Goal: Navigation & Orientation: Find specific page/section

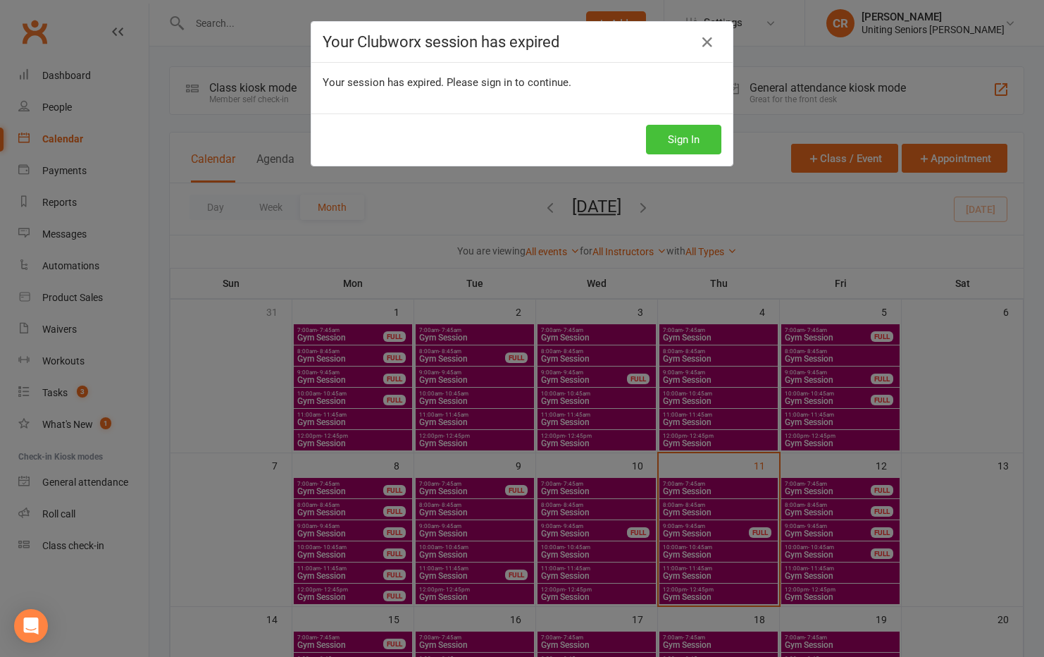
click at [681, 147] on button "Sign In" at bounding box center [683, 140] width 75 height 30
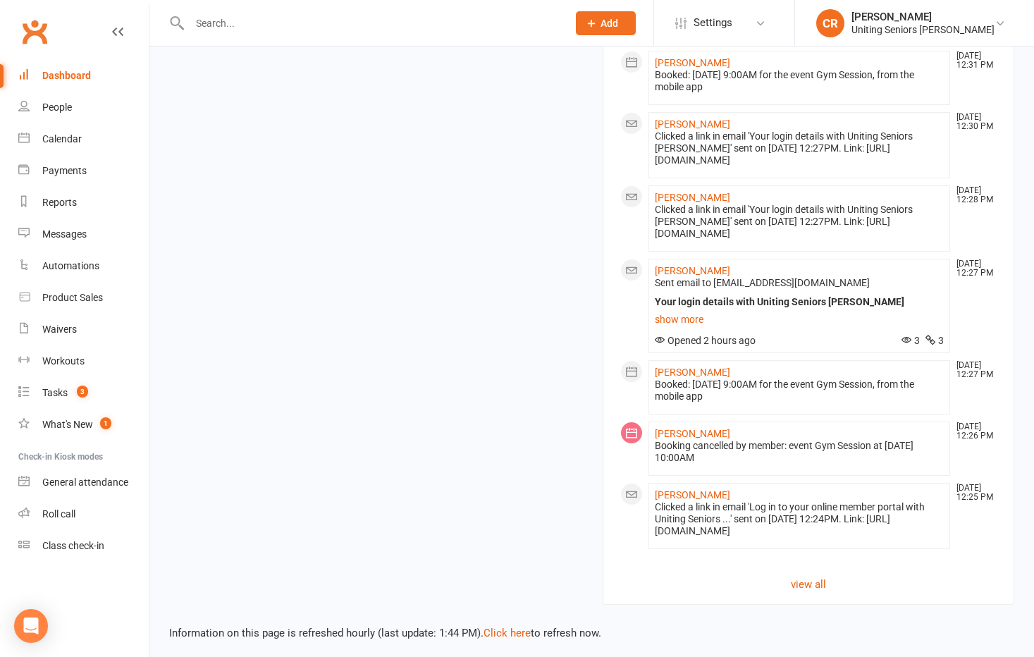
scroll to position [1237, 0]
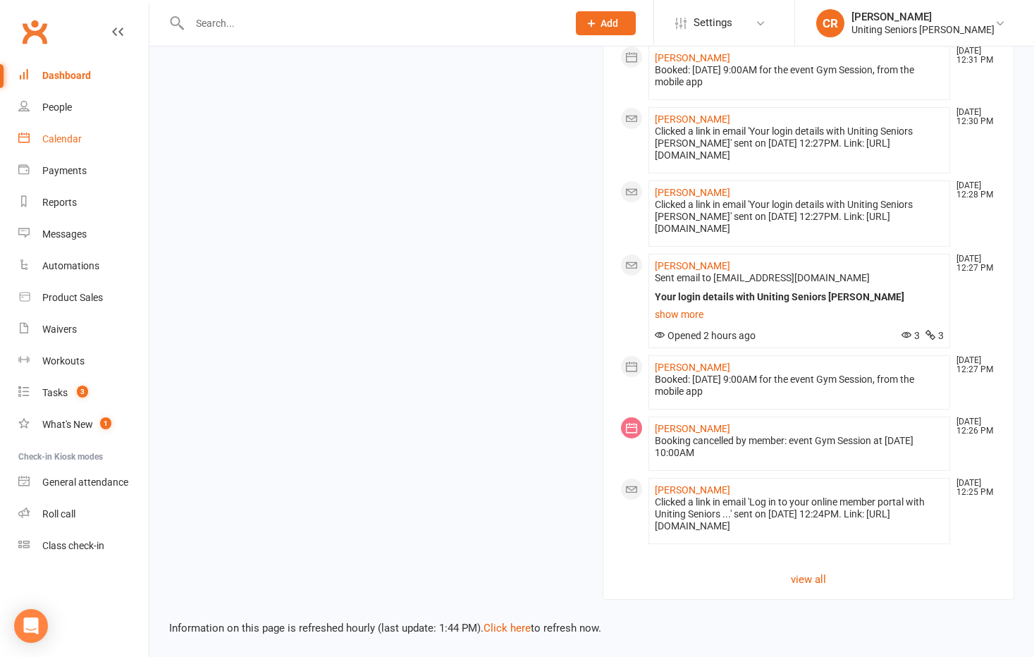
click at [86, 142] on link "Calendar" at bounding box center [83, 139] width 130 height 32
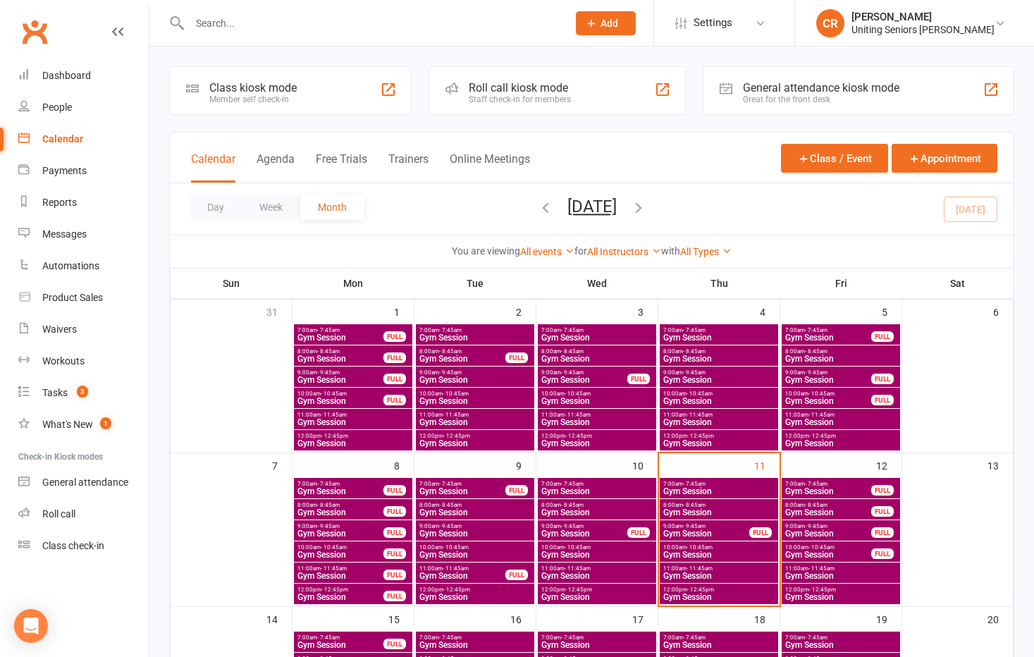
click at [816, 552] on span "Gym Session" at bounding box center [827, 554] width 87 height 8
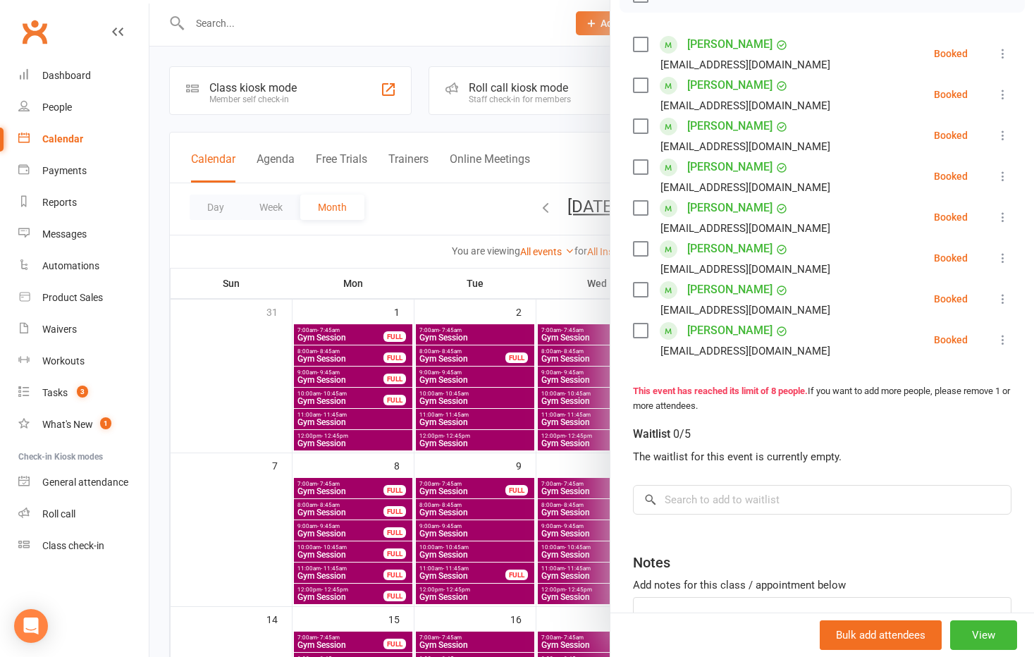
scroll to position [282, 0]
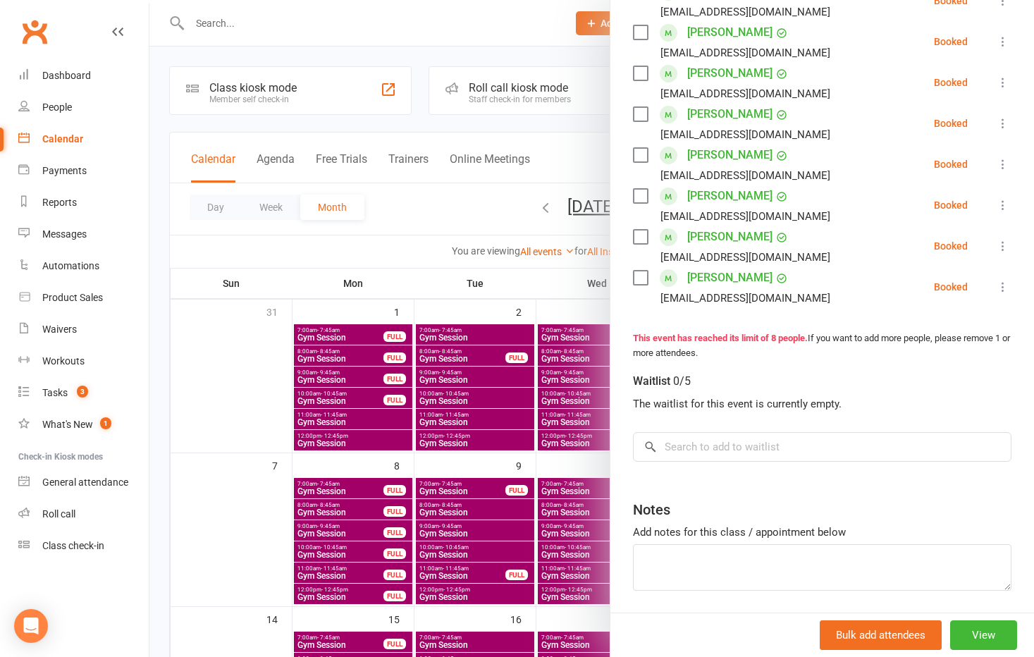
click at [563, 494] on div at bounding box center [591, 328] width 884 height 657
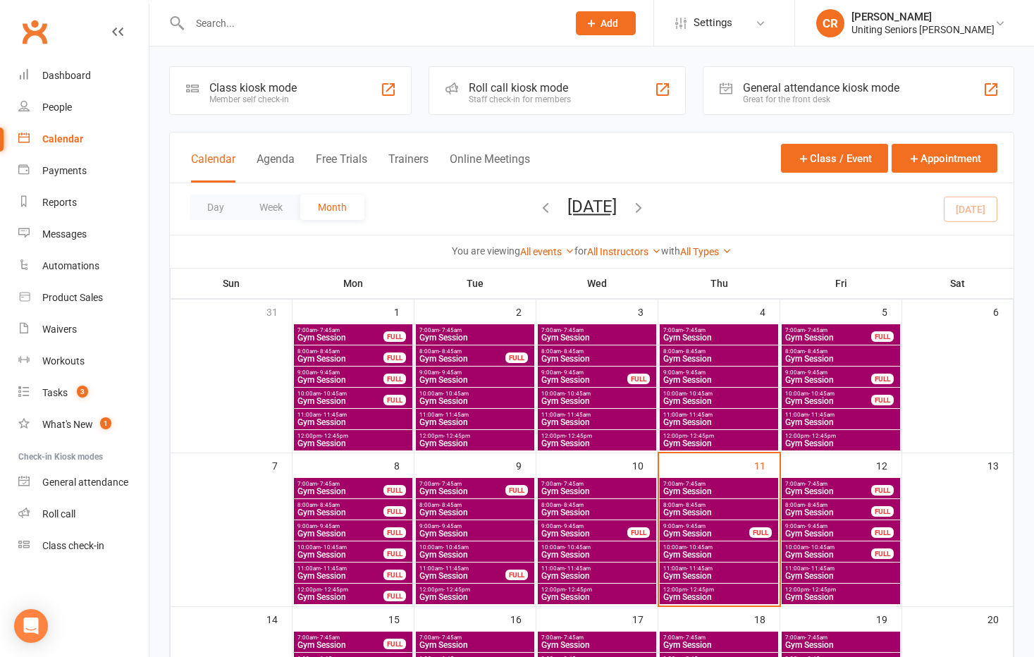
click at [854, 574] on span "Gym Session" at bounding box center [840, 576] width 113 height 8
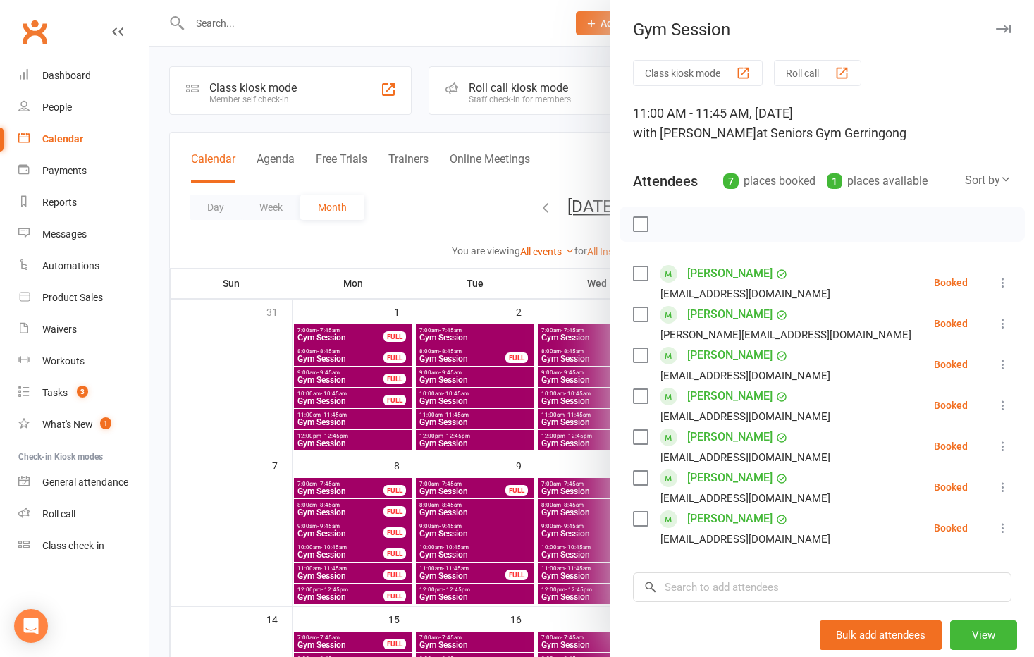
click at [455, 519] on div at bounding box center [591, 328] width 884 height 657
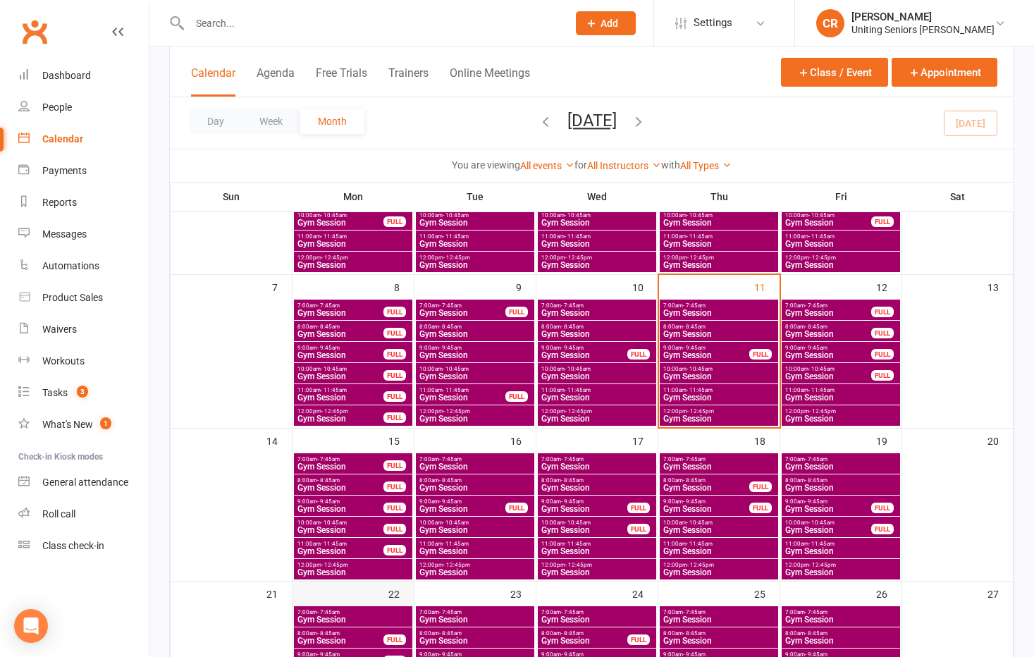
scroll to position [211, 0]
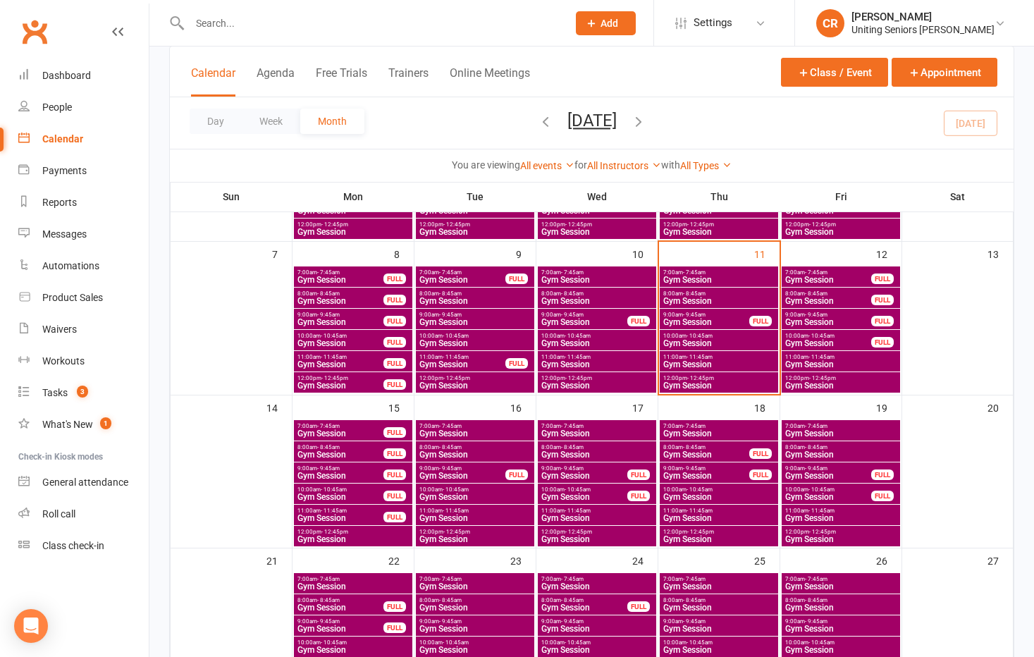
click at [323, 511] on span "- 11:45am" at bounding box center [334, 510] width 26 height 6
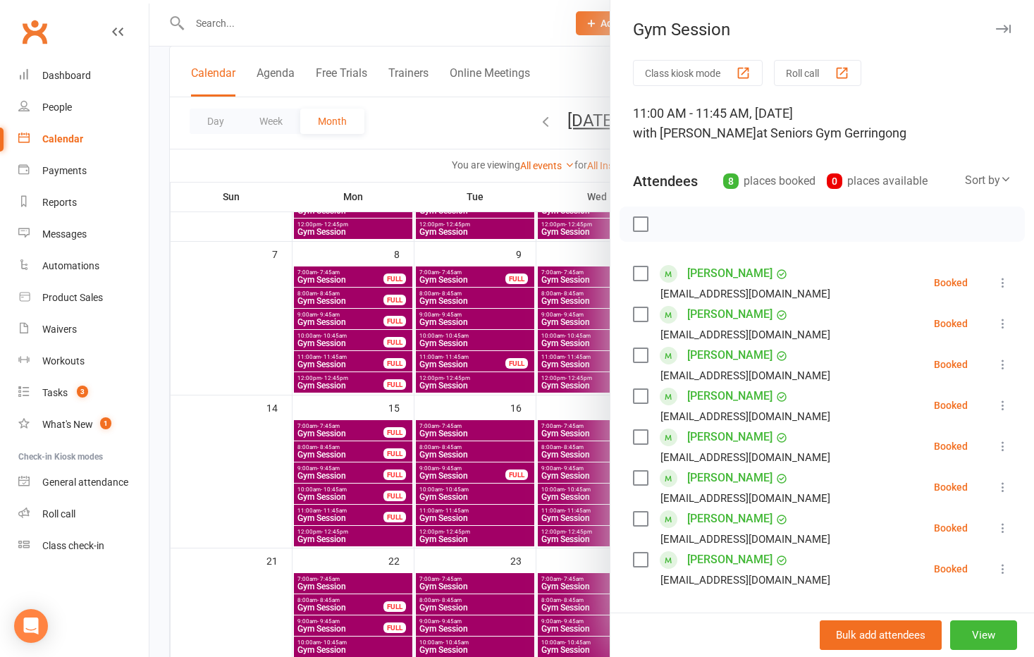
click at [323, 507] on div at bounding box center [591, 328] width 884 height 657
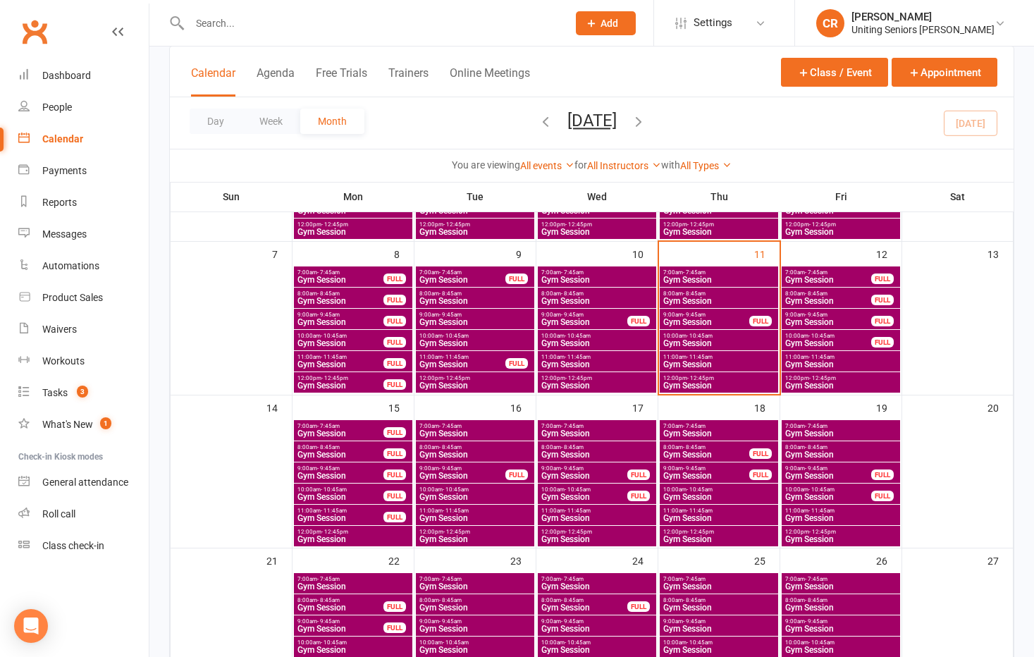
click at [328, 493] on span "Gym Session" at bounding box center [340, 497] width 87 height 8
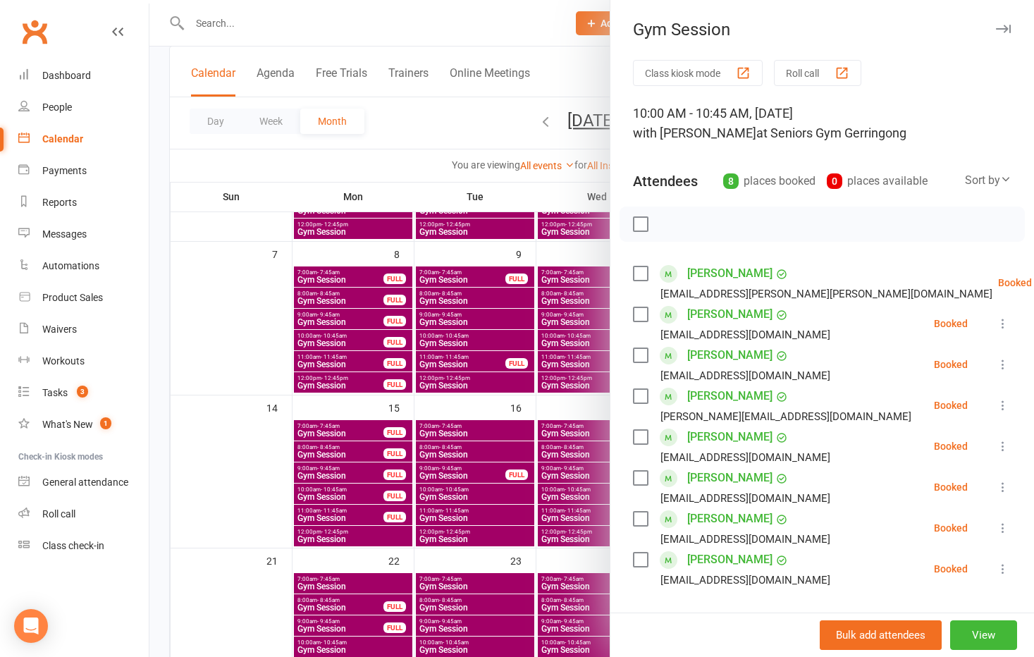
click at [328, 493] on div at bounding box center [591, 328] width 884 height 657
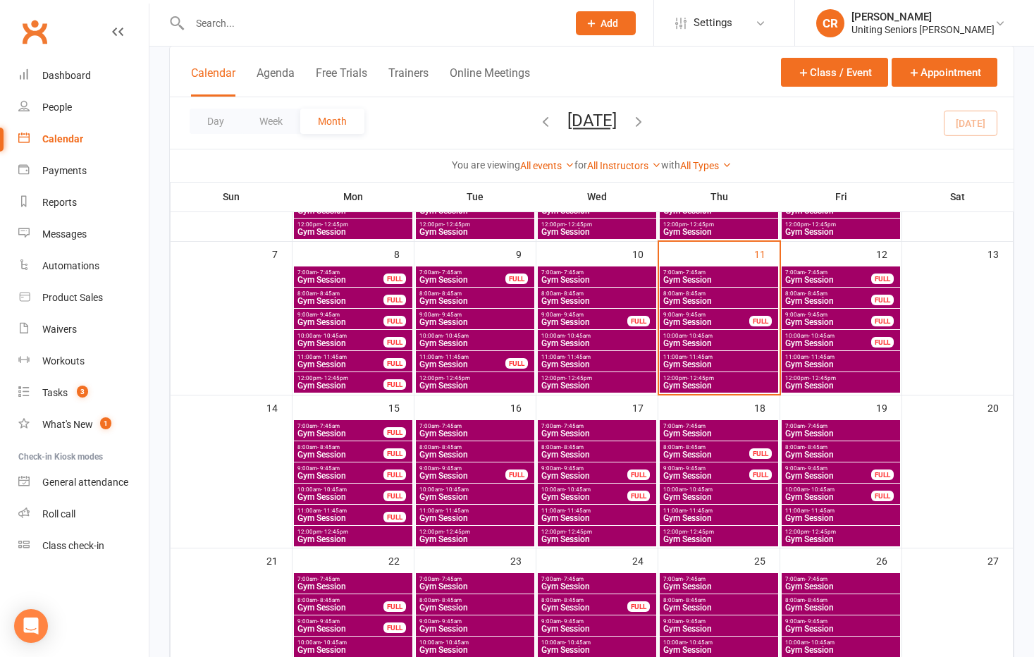
click at [333, 13] on input "text" at bounding box center [371, 23] width 372 height 20
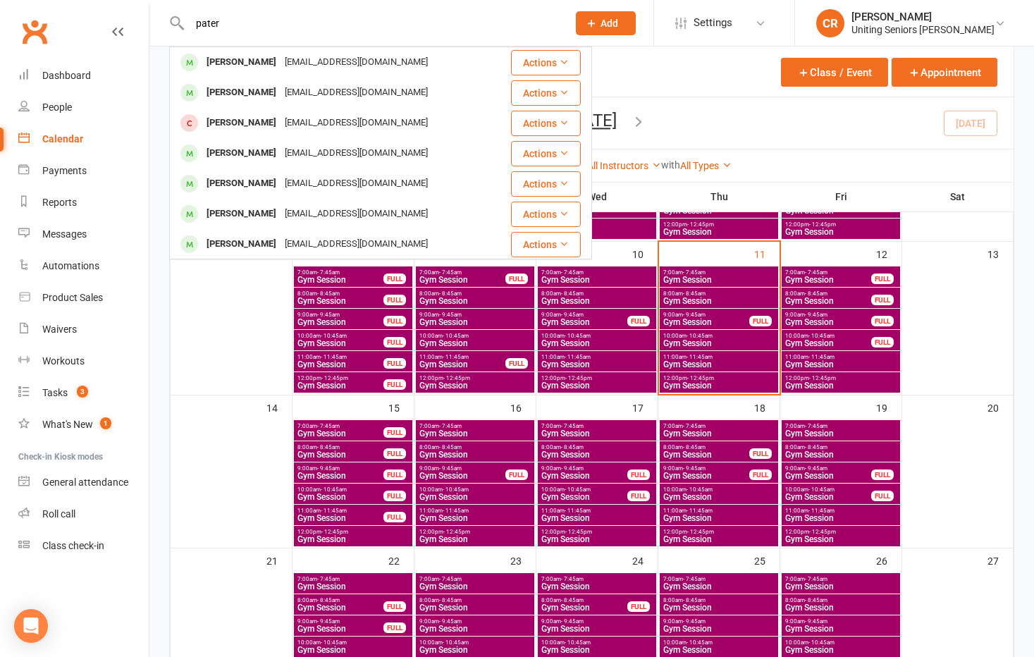
type input "pater"
click at [327, 63] on div "[EMAIL_ADDRESS][DOMAIN_NAME]" at bounding box center [356, 62] width 152 height 20
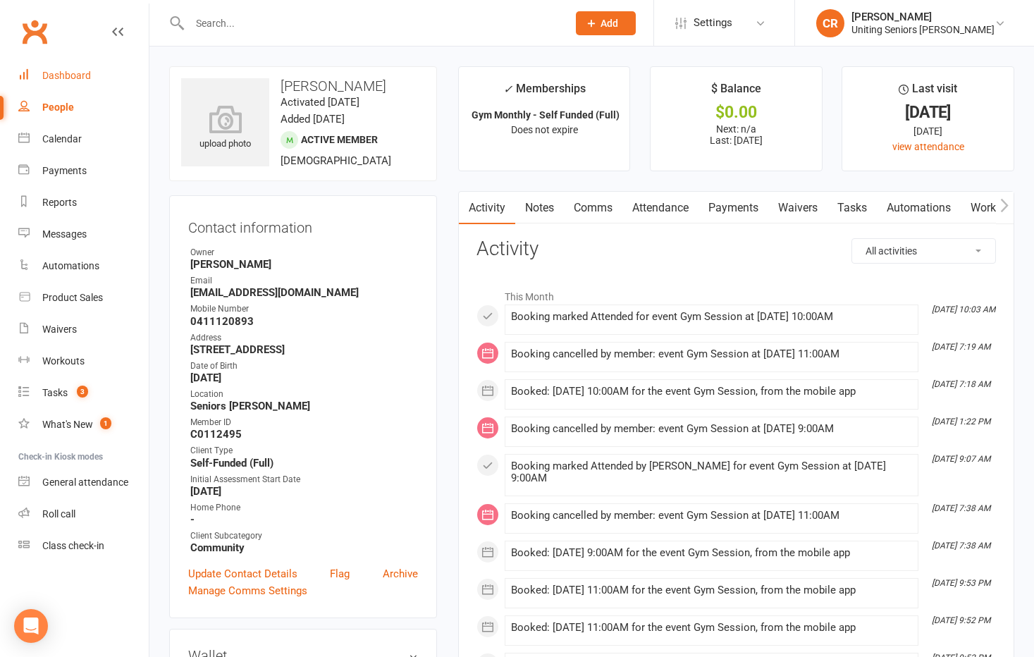
click at [60, 82] on link "Dashboard" at bounding box center [83, 76] width 130 height 32
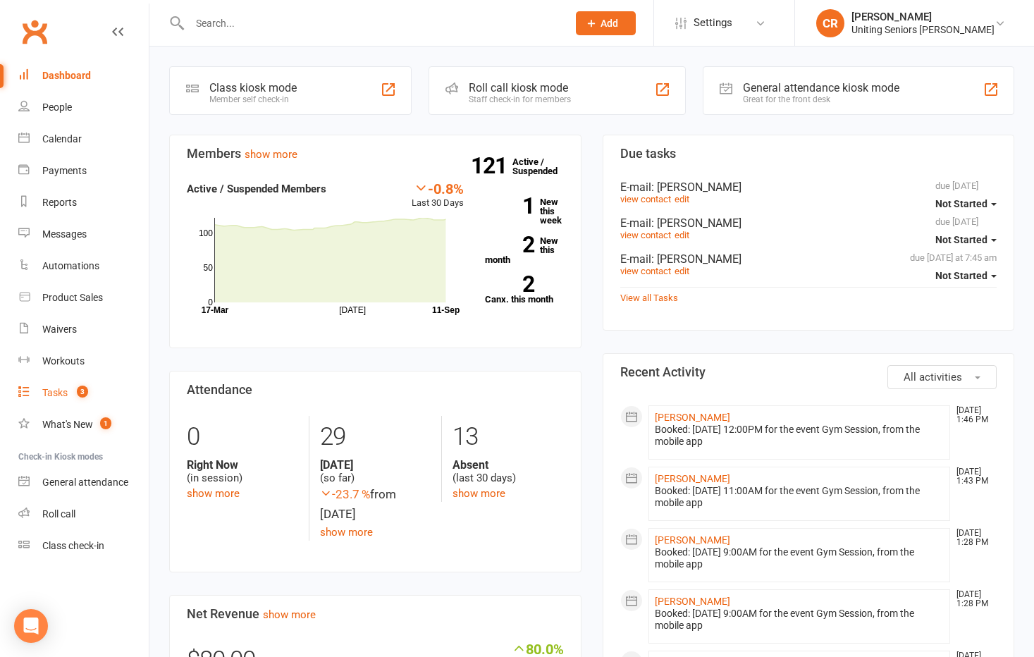
click at [48, 393] on div "Tasks" at bounding box center [54, 392] width 25 height 11
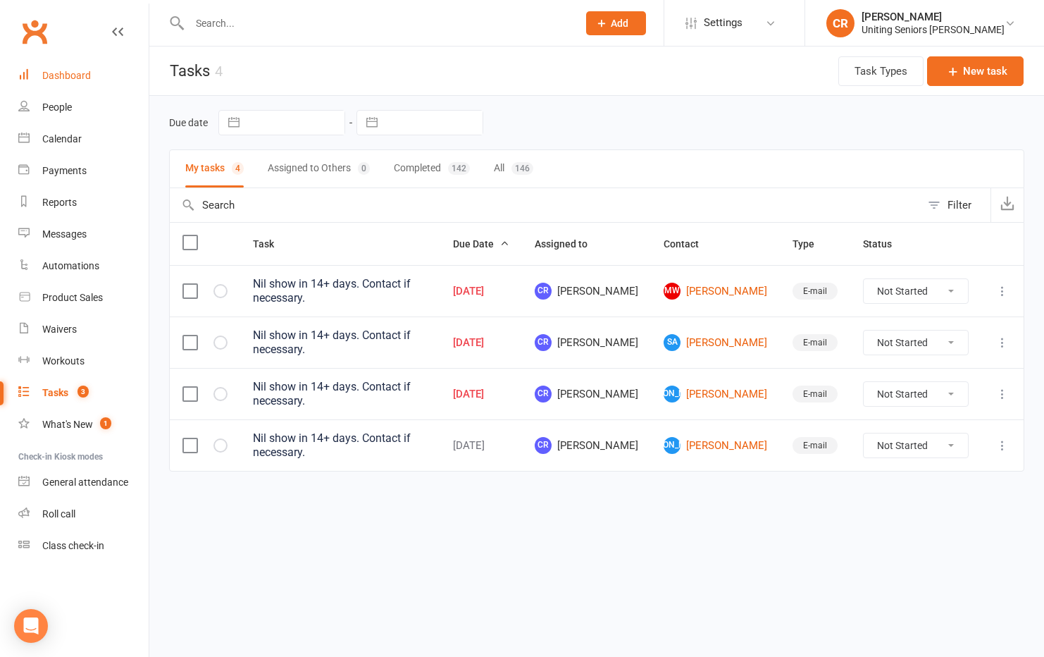
click at [69, 78] on div "Dashboard" at bounding box center [66, 75] width 49 height 11
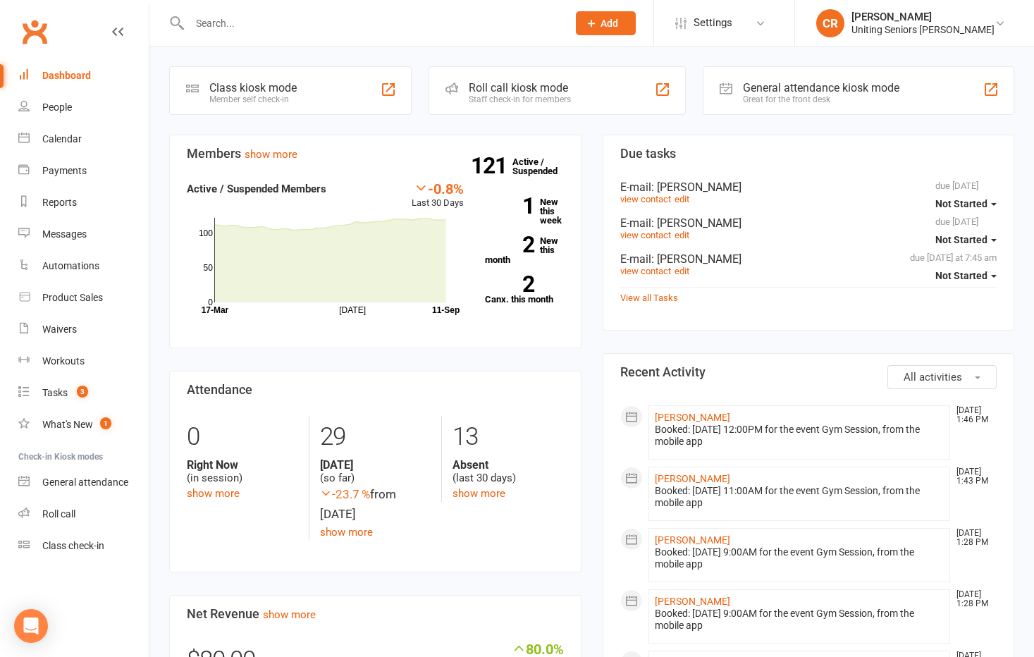
drag, startPoint x: 604, startPoint y: 354, endPoint x: 596, endPoint y: 366, distance: 13.7
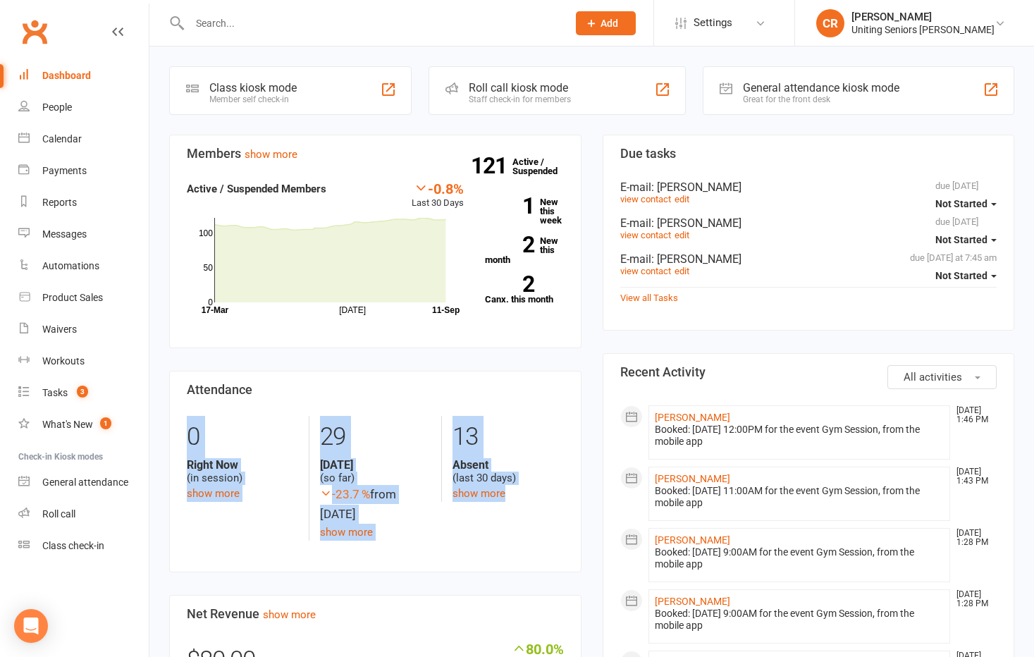
drag, startPoint x: 579, startPoint y: 373, endPoint x: 579, endPoint y: 552, distance: 179.0
click at [579, 552] on section "Attendance 0 Right Now (in session) show more 29 [DATE] (so far) -23.7 % from […" at bounding box center [375, 472] width 412 height 202
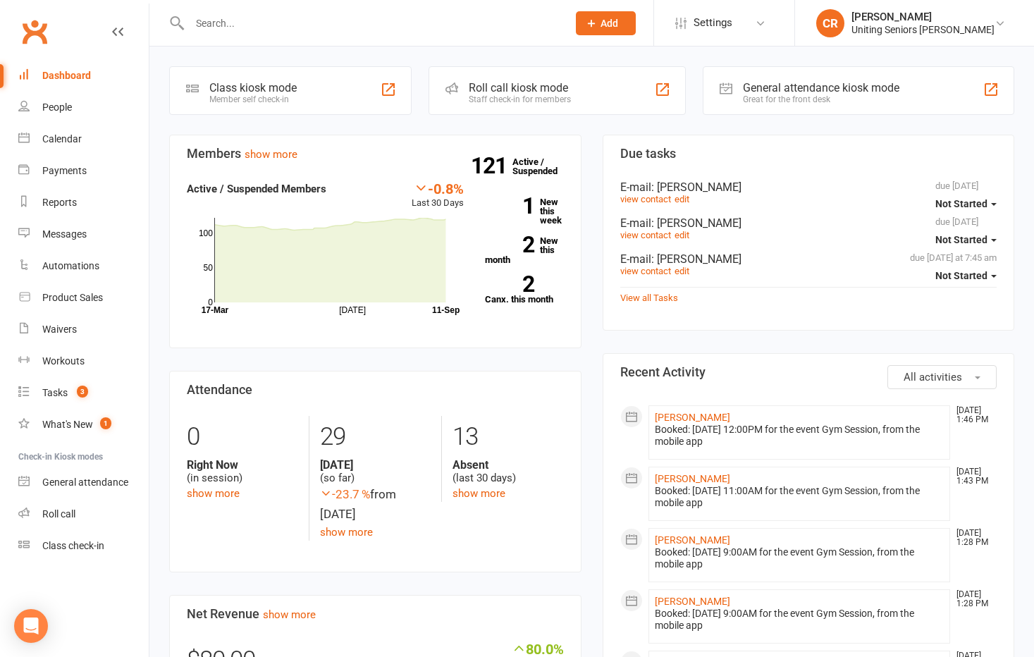
drag, startPoint x: 171, startPoint y: 137, endPoint x: 173, endPoint y: 128, distance: 10.1
